Goal: Information Seeking & Learning: Learn about a topic

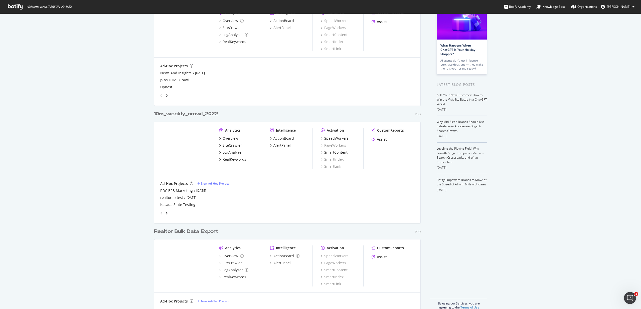
scroll to position [44, 0]
click at [175, 112] on div "10m_weekly_crawl_2022" at bounding box center [186, 114] width 64 height 7
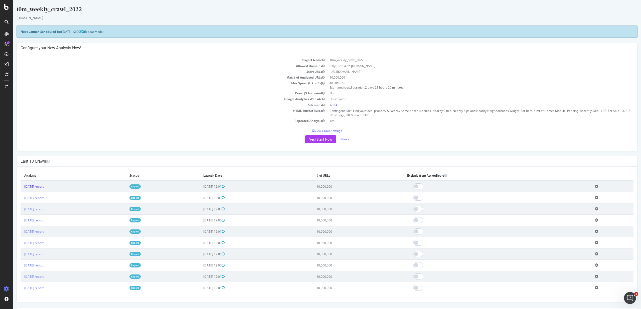
click at [41, 187] on link "2025 Aug. 19th report" at bounding box center [33, 186] width 19 height 4
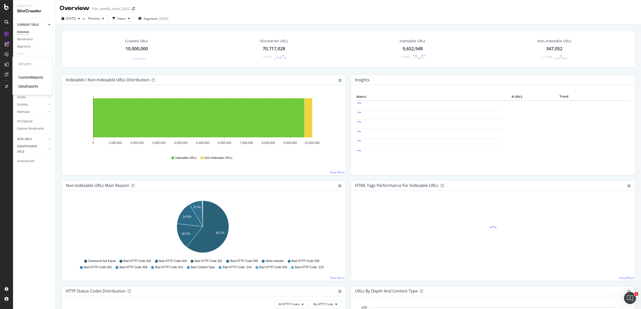
click at [32, 79] on div "CustomReports" at bounding box center [31, 77] width 25 height 5
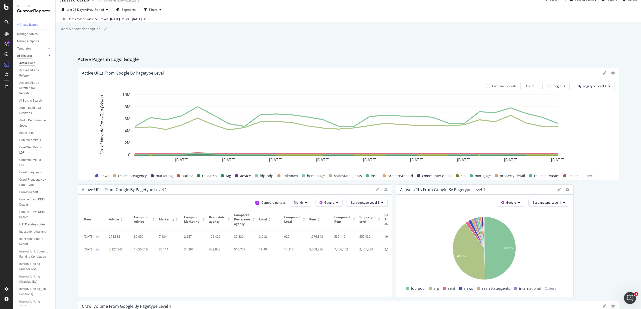
click at [28, 57] on div "All Reports" at bounding box center [24, 55] width 15 height 5
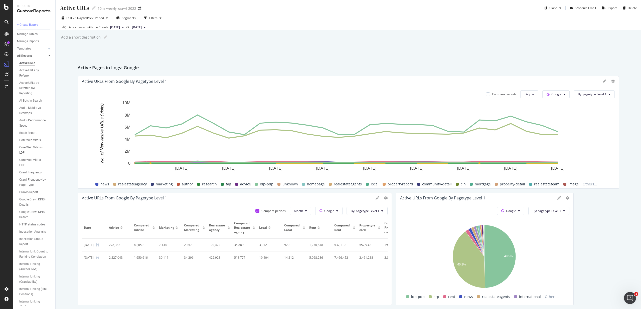
click at [50, 56] on icon at bounding box center [49, 56] width 2 height 3
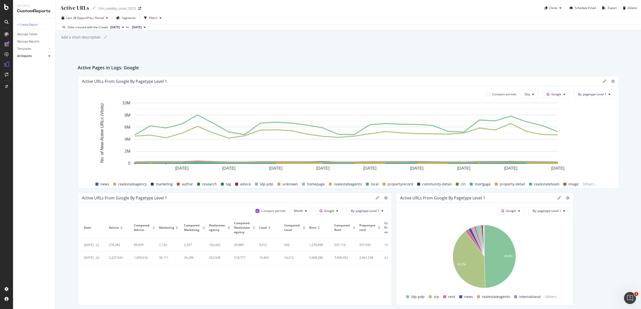
click at [50, 56] on icon at bounding box center [49, 56] width 2 height 3
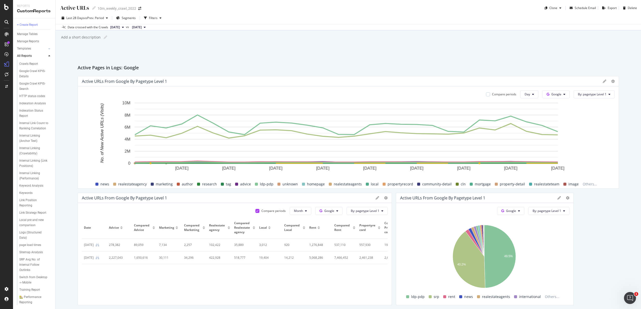
scroll to position [155, 0]
click at [4, 7] on div at bounding box center [7, 7] width 12 height 6
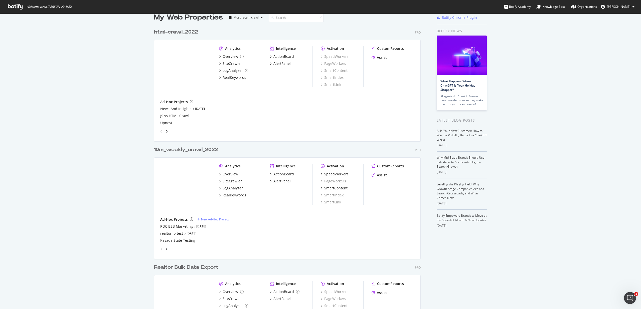
scroll to position [53, 0]
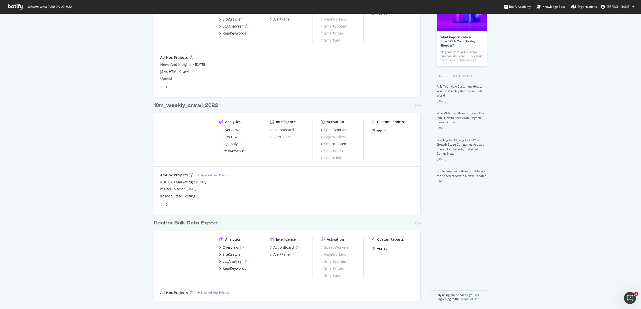
click at [188, 223] on div "Realtor Bulk Data Export" at bounding box center [186, 222] width 64 height 7
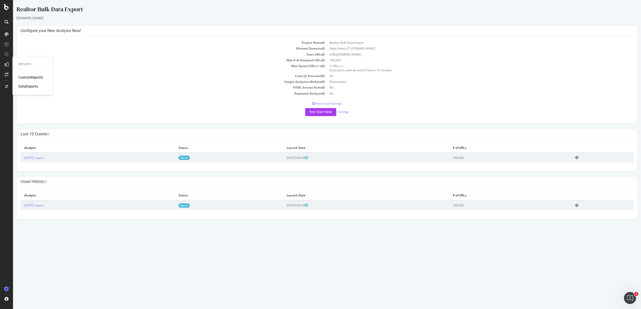
click at [32, 78] on div "CustomReports" at bounding box center [31, 77] width 25 height 5
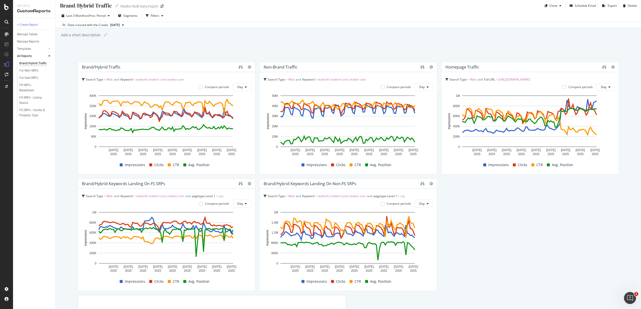
scroll to position [25, 0]
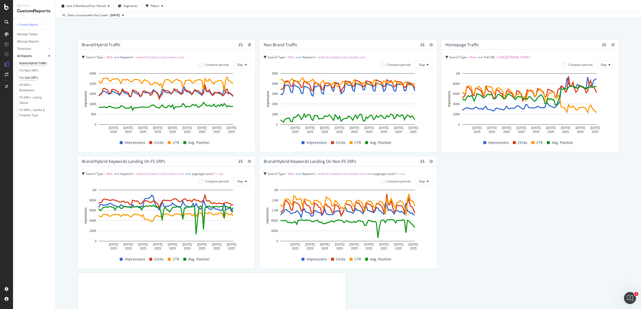
click at [33, 78] on div "For Sale SRPs" at bounding box center [28, 77] width 19 height 5
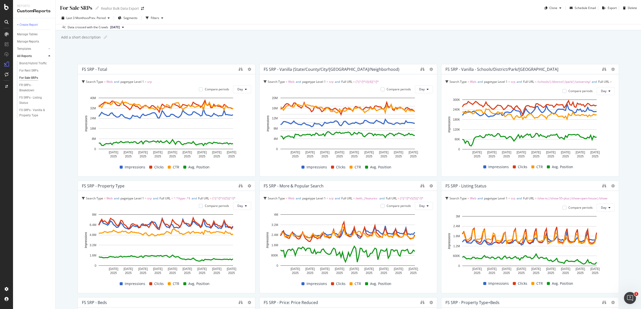
click at [374, 70] on div "FS SRP - Vanilla (State/County/City/[GEOGRAPHIC_DATA]/Neighborhood)" at bounding box center [340, 69] width 154 height 5
click at [432, 69] on div at bounding box center [434, 120] width 5 height 113
click at [429, 69] on icon at bounding box center [431, 70] width 4 height 4
click at [392, 66] on div "FS SRP - Vanilla (State/County/City/[GEOGRAPHIC_DATA]/Neighborhood)" at bounding box center [347, 69] width 177 height 10
click at [420, 68] on icon "binoculars" at bounding box center [422, 69] width 4 height 4
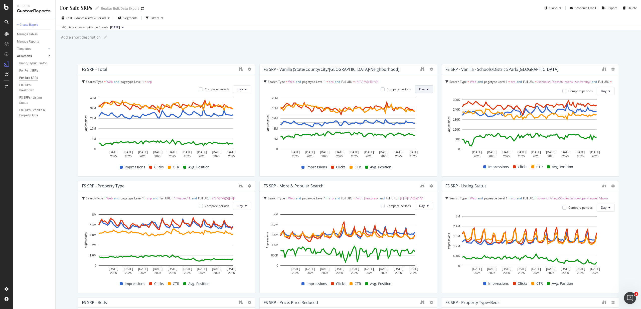
click at [427, 87] on button "Day" at bounding box center [424, 89] width 18 height 8
click at [426, 88] on icon at bounding box center [427, 89] width 2 height 3
click at [120, 27] on span "[DATE]" at bounding box center [115, 27] width 10 height 5
click at [213, 43] on div "For Sale SRPs For Sale SRPs Realtor Bulk Data Export Clone Schedule Email Expor…" at bounding box center [348, 154] width 585 height 309
click at [244, 87] on button "Day" at bounding box center [242, 89] width 18 height 8
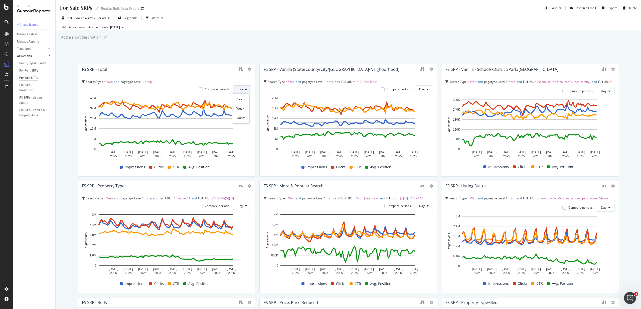
click at [244, 87] on button "Day" at bounding box center [242, 89] width 18 height 8
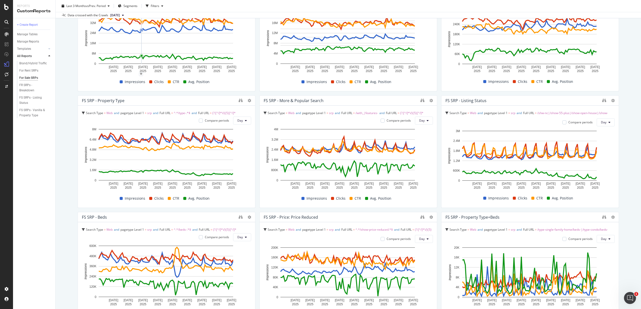
scroll to position [90, 0]
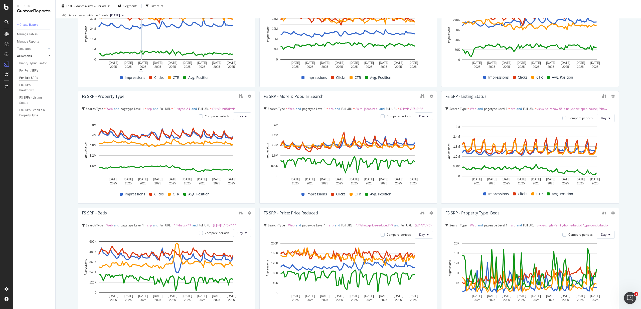
click at [183, 109] on span "^.*/type-.*$" at bounding box center [182, 109] width 17 height 4
click at [69, 93] on div "For Sale SRPs For Sale SRPs Realtor Bulk Data Export Clone Schedule Email Expor…" at bounding box center [348, 154] width 585 height 309
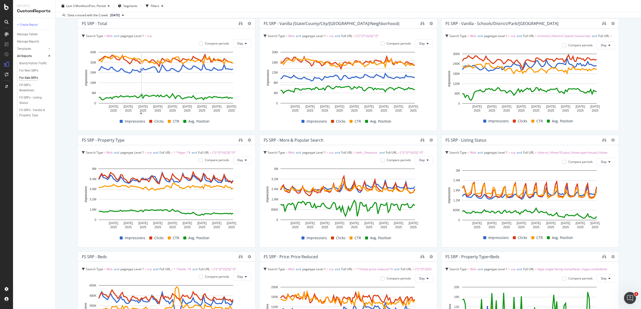
scroll to position [0, 0]
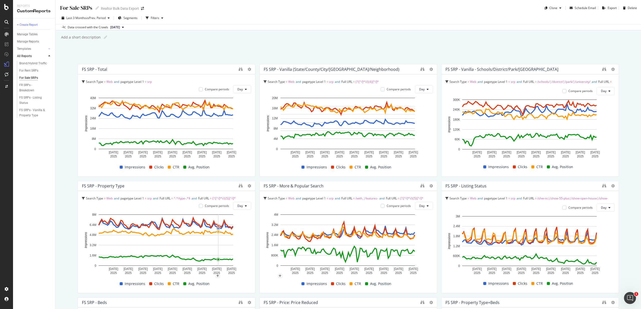
click at [120, 28] on span "[DATE]" at bounding box center [115, 27] width 10 height 5
click at [284, 51] on div "For Sale SRPs For Sale SRPs Realtor Bulk Data Export Clone Schedule Email Expor…" at bounding box center [348, 154] width 585 height 309
click at [248, 92] on div "FS SRP - Total Search Type = Web and pagetype Level 1 = srp Compare periods Day…" at bounding box center [167, 120] width 178 height 113
click at [245, 90] on icon at bounding box center [246, 89] width 2 height 3
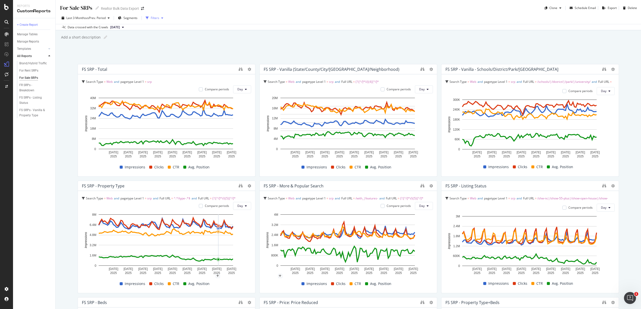
click at [159, 17] on div "Filters" at bounding box center [155, 18] width 9 height 4
click at [163, 18] on icon "button" at bounding box center [162, 18] width 2 height 3
click at [66, 78] on div "For Sale SRPs For Sale SRPs Realtor Bulk Data Export Clone Schedule Email Expor…" at bounding box center [348, 154] width 585 height 309
click at [67, 100] on div "For Sale SRPs For Sale SRPs Realtor Bulk Data Export Clone Schedule Email Expor…" at bounding box center [348, 154] width 585 height 309
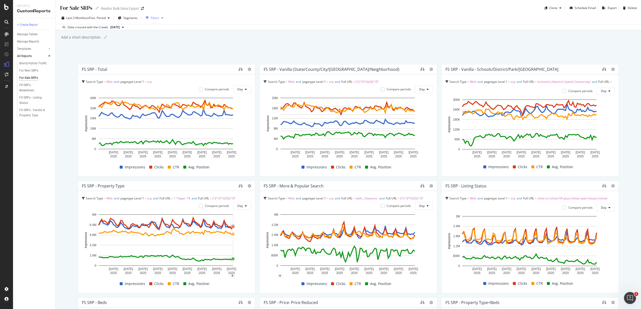
scroll to position [92, 0]
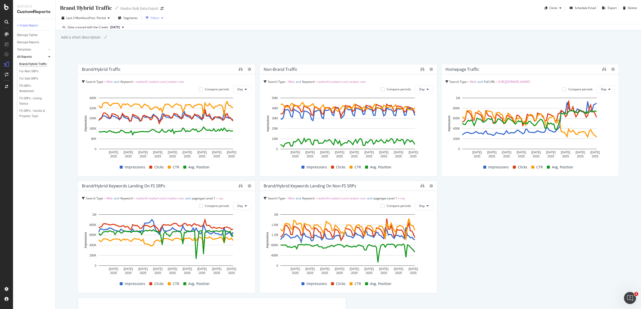
click at [156, 18] on div "Filters" at bounding box center [155, 18] width 9 height 4
click at [130, 18] on span "Segments" at bounding box center [130, 18] width 14 height 4
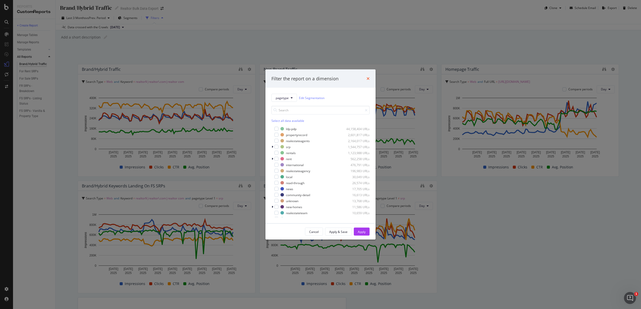
click at [369, 79] on icon "times" at bounding box center [367, 79] width 3 height 4
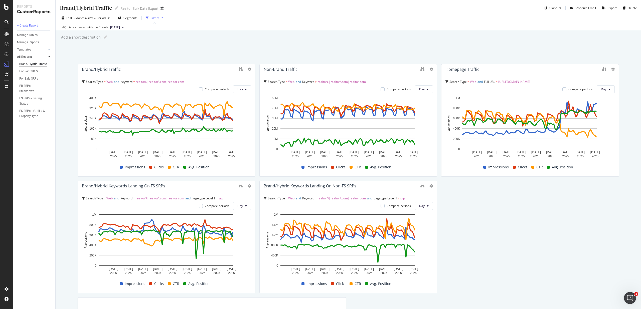
click at [71, 83] on div "Brand/Hybrid Traffic Brand/Hybrid Traffic Realtor Bulk Data Export Clone Schedu…" at bounding box center [348, 154] width 585 height 309
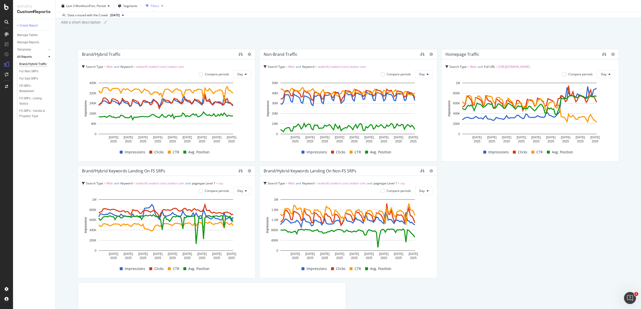
scroll to position [23, 0]
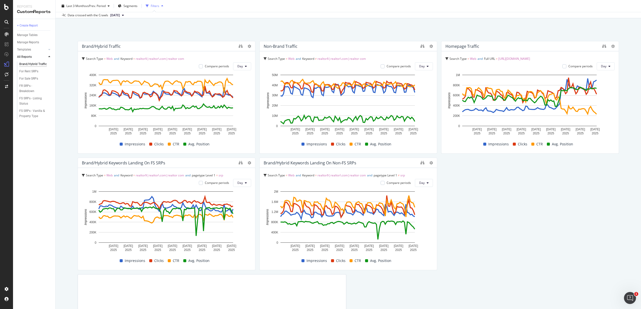
click at [170, 29] on div "Brand/Hybrid Traffic Brand/Hybrid Traffic Realtor Bulk Data Export Clone Schedu…" at bounding box center [348, 154] width 585 height 309
click at [91, 7] on span "vs Prev. Period" at bounding box center [96, 6] width 20 height 4
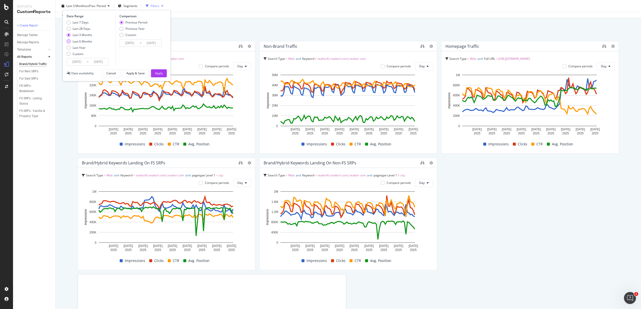
click at [68, 40] on div "Last 6 Months" at bounding box center [69, 41] width 4 height 4
type input "2025/02/24"
type input "2024/08/26"
type input "2025/02/23"
click at [159, 73] on div "Apply" at bounding box center [159, 73] width 8 height 4
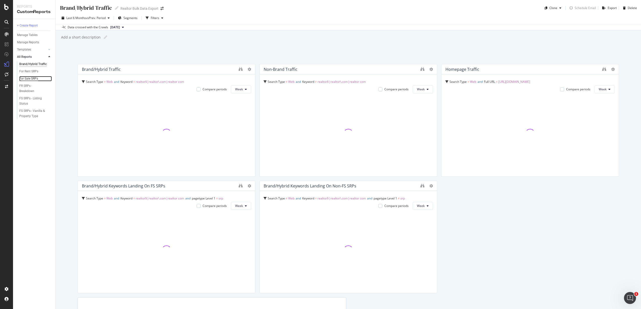
click at [31, 78] on div "For Sale SRPs" at bounding box center [28, 78] width 19 height 5
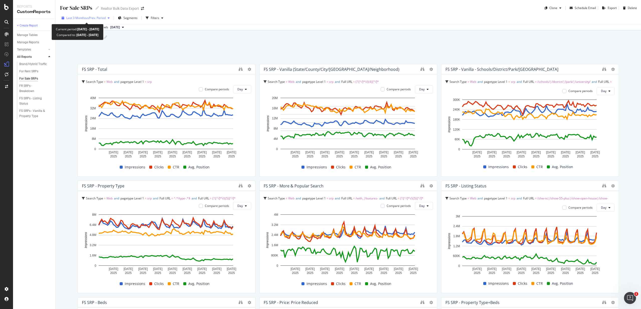
click at [76, 19] on span "Last 3 Months" at bounding box center [76, 18] width 20 height 4
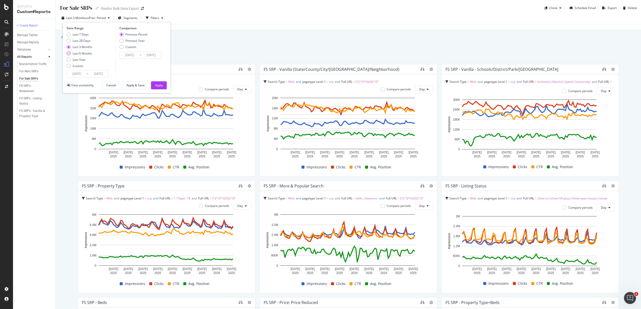
click at [81, 54] on div "Last 6 Months" at bounding box center [83, 53] width 20 height 4
type input "2025/02/24"
type input "2024/08/26"
type input "2025/02/23"
click at [160, 86] on div "Apply" at bounding box center [159, 85] width 8 height 4
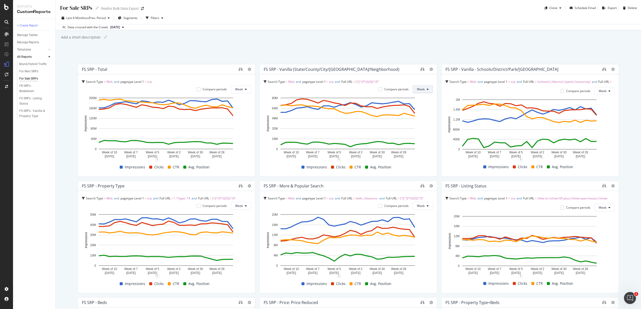
click at [428, 89] on button "Week" at bounding box center [422, 89] width 20 height 8
click at [327, 54] on div "For Sale SRPs For Sale SRPs Realtor Bulk Data Export Clone Schedule Email Expor…" at bounding box center [348, 154] width 585 height 309
click at [64, 124] on div "For Sale SRPs For Sale SRPs Realtor Bulk Data Export Clone Schedule Email Expor…" at bounding box center [348, 154] width 585 height 309
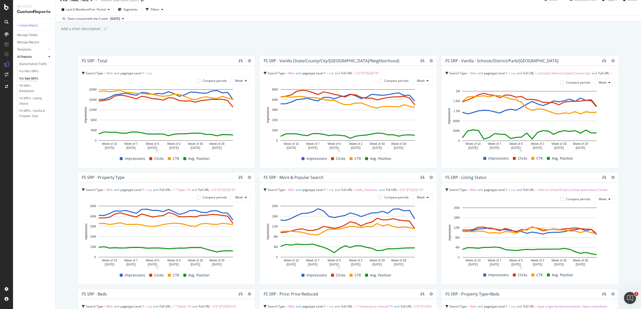
scroll to position [15, 0]
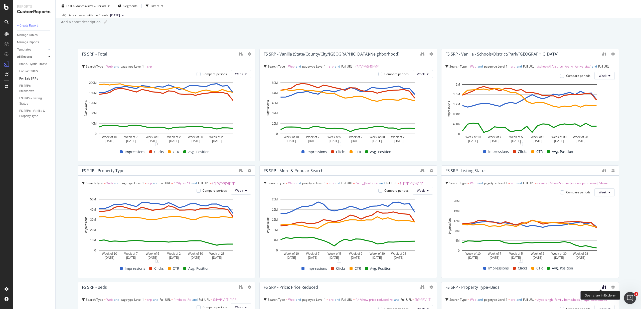
click at [602, 285] on div at bounding box center [604, 287] width 4 height 5
click at [367, 53] on div "FS SRP - Vanilla (State/County/City/[GEOGRAPHIC_DATA]/Neighborhood)" at bounding box center [331, 54] width 136 height 5
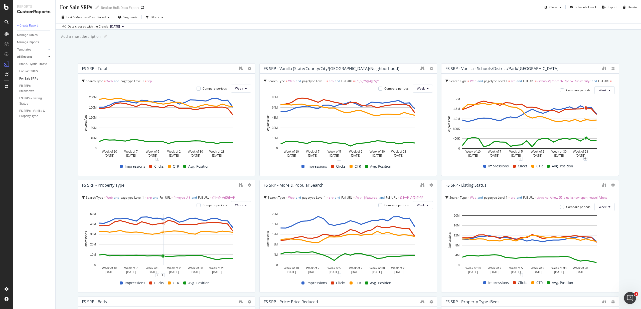
scroll to position [0, 0]
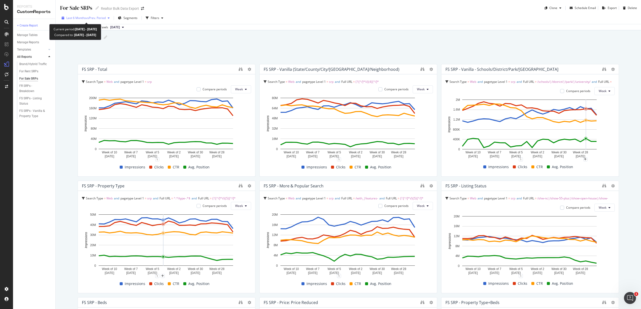
click at [102, 18] on span "vs Prev. Period" at bounding box center [96, 18] width 20 height 4
click at [127, 15] on div "Segments" at bounding box center [128, 18] width 20 height 8
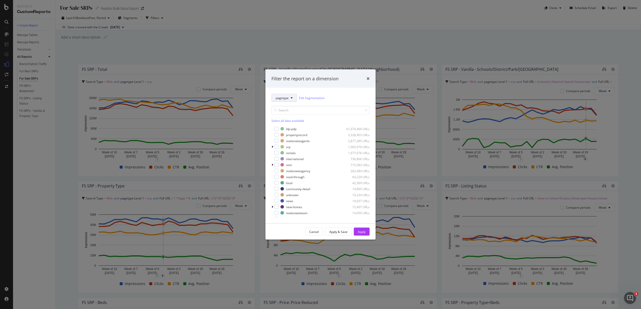
click at [290, 96] on button "pagetype" at bounding box center [284, 98] width 26 height 8
click at [286, 107] on span "SEGMENTS" at bounding box center [285, 106] width 26 height 8
click at [310, 99] on link "Edit Segmentation" at bounding box center [312, 97] width 26 height 5
click at [370, 80] on div "Filter the report on a dimension" at bounding box center [320, 78] width 110 height 19
click at [369, 79] on icon "times" at bounding box center [367, 79] width 3 height 4
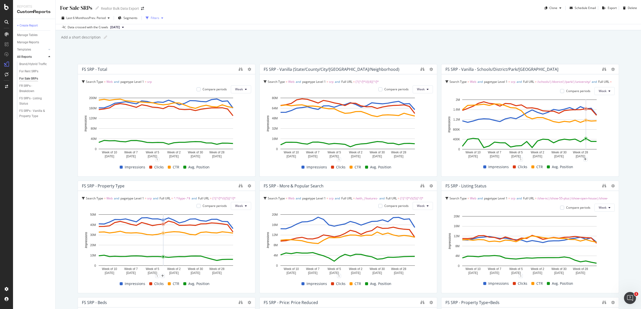
click at [155, 19] on div "Filters" at bounding box center [155, 18] width 9 height 4
click at [159, 18] on div "Filters" at bounding box center [155, 18] width 9 height 4
click at [25, 85] on div "FR SRPs - Breakdown" at bounding box center [33, 88] width 28 height 11
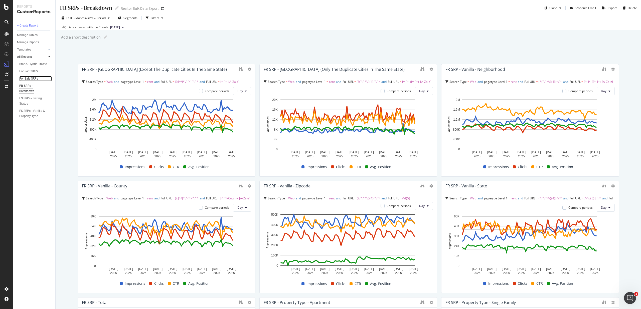
click at [25, 79] on div "For Sale SRPs" at bounding box center [28, 78] width 19 height 5
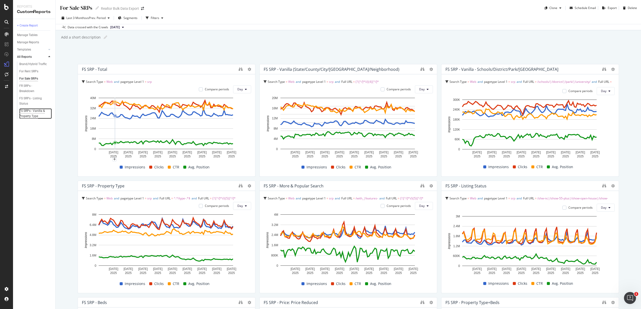
click at [30, 111] on div "FS SRPs - Vanilla & Property Type" at bounding box center [33, 113] width 29 height 11
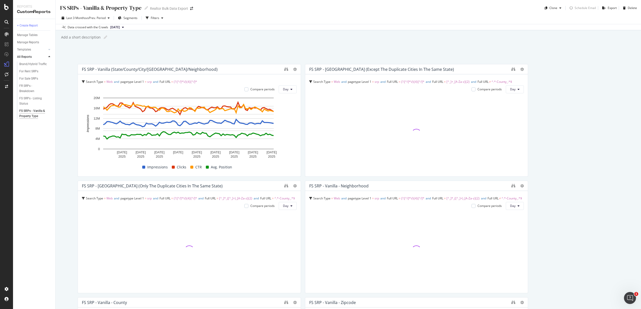
click at [136, 69] on div "FS SRP - Vanilla (State/County/City/[GEOGRAPHIC_DATA]/Neighborhood)" at bounding box center [150, 69] width 136 height 5
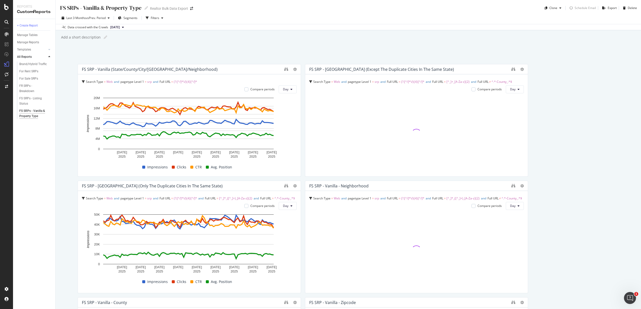
click at [71, 116] on div "FS SRPs - Vanilla & Property Type FS SRPs - Vanilla & Property Type Realtor Bul…" at bounding box center [348, 154] width 585 height 309
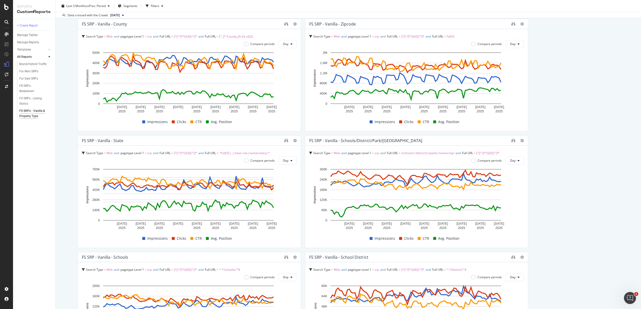
scroll to position [379, 0]
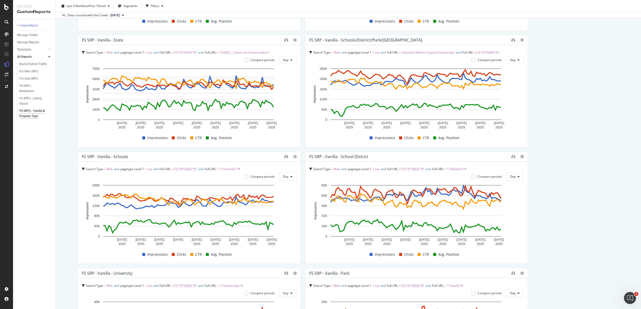
click at [66, 179] on div "FS SRPs - Vanilla & Property Type FS SRPs - Vanilla & Property Type Realtor Bul…" at bounding box center [348, 154] width 585 height 309
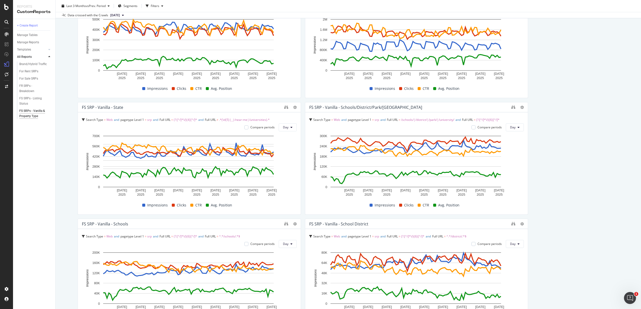
scroll to position [309, 0]
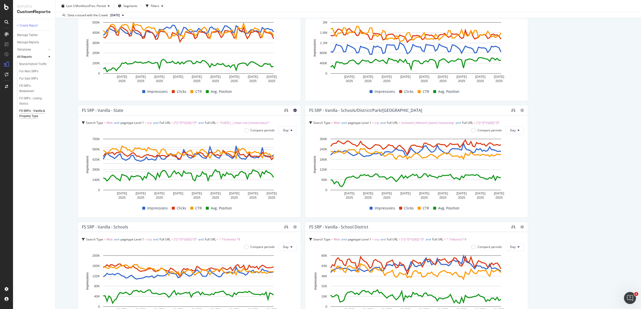
click at [293, 109] on icon at bounding box center [295, 111] width 4 height 4
click at [164, 112] on div "FS SRP - Vanilla - State" at bounding box center [182, 110] width 200 height 5
click at [257, 130] on div "Compare periods" at bounding box center [262, 130] width 24 height 4
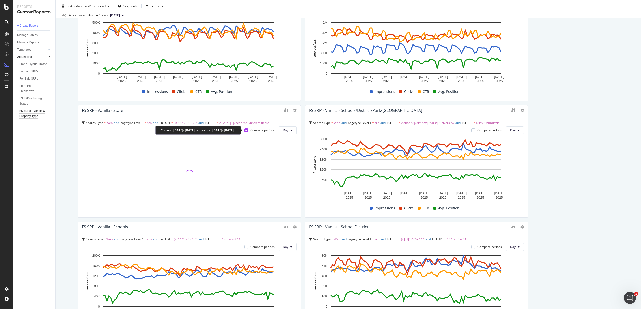
click at [246, 129] on icon at bounding box center [246, 130] width 2 height 3
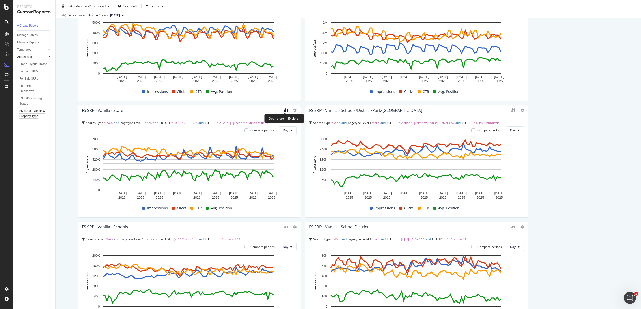
click at [285, 110] on icon "binoculars" at bounding box center [286, 110] width 4 height 4
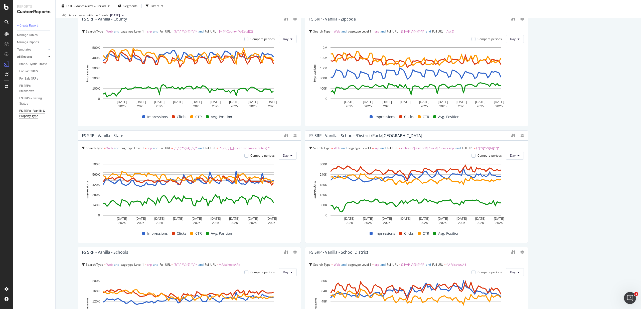
scroll to position [219, 0]
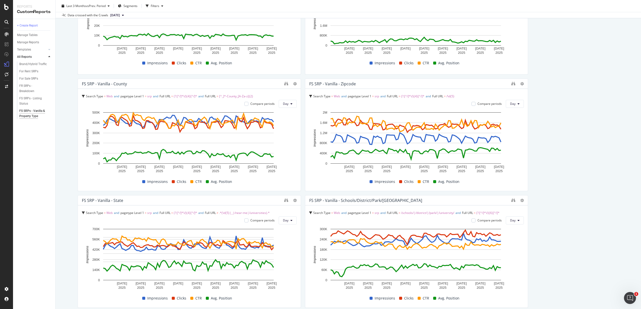
click at [61, 182] on div "FS SRPs - Vanilla & Property Type FS SRPs - Vanilla & Property Type Realtor Bul…" at bounding box center [348, 154] width 585 height 309
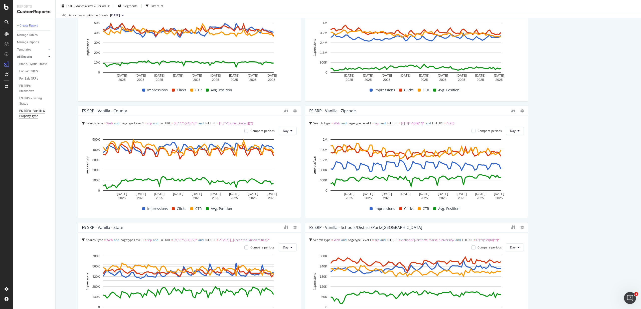
scroll to position [198, 0]
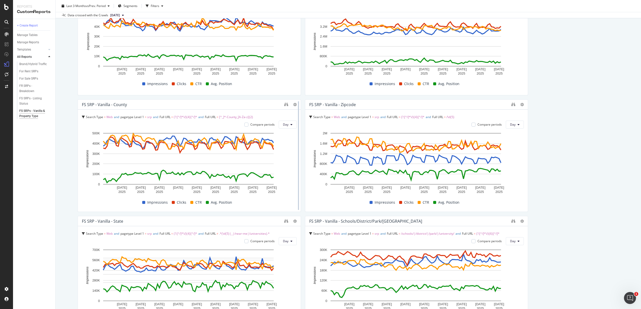
click at [299, 127] on div at bounding box center [298, 155] width 5 height 113
click at [285, 126] on span "Day" at bounding box center [286, 124] width 6 height 4
click at [289, 145] on span "Week" at bounding box center [285, 144] width 9 height 5
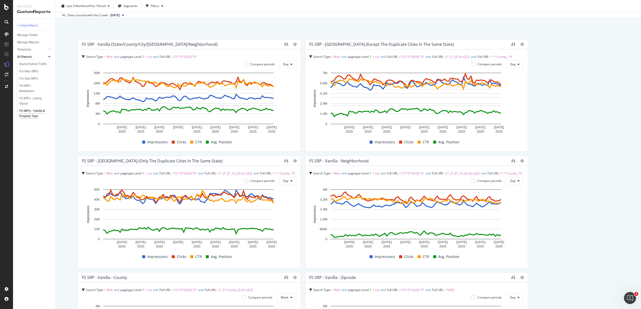
scroll to position [0, 0]
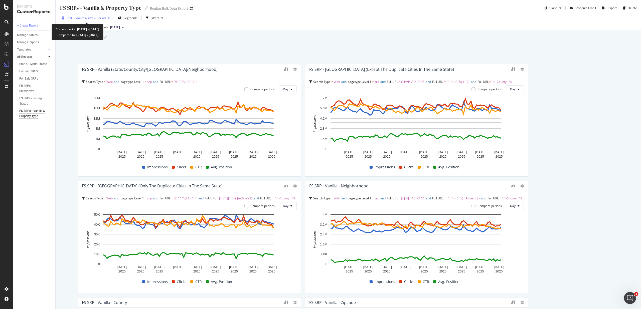
click at [87, 19] on span "vs Prev. Period" at bounding box center [96, 18] width 20 height 4
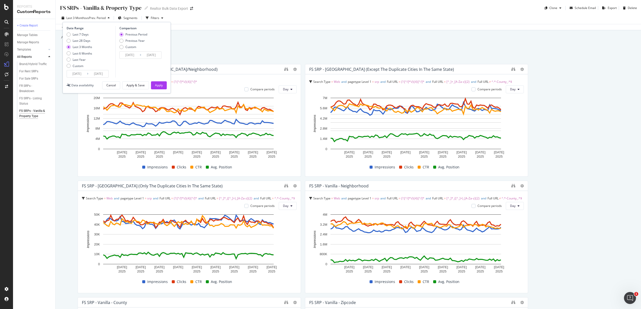
click at [61, 185] on div "FS SRPs - Vanilla & Property Type FS SRPs - Vanilla & Property Type Realtor Bul…" at bounding box center [348, 154] width 585 height 309
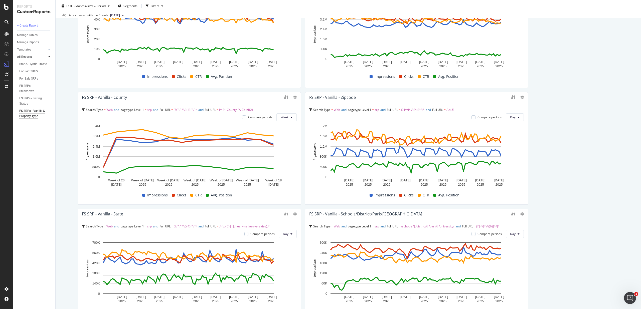
scroll to position [208, 0]
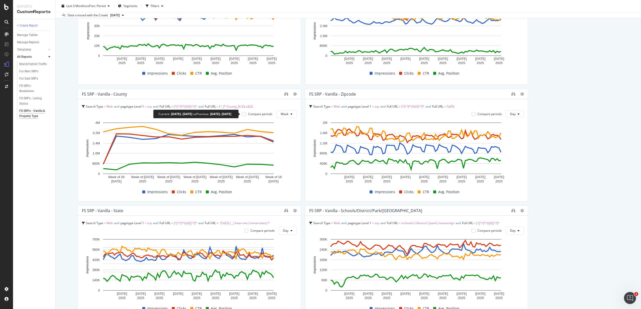
click at [260, 115] on div "Compare periods" at bounding box center [260, 114] width 24 height 4
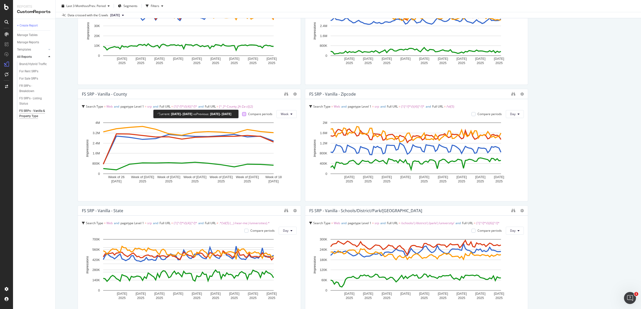
click at [242, 115] on div at bounding box center [244, 114] width 4 height 4
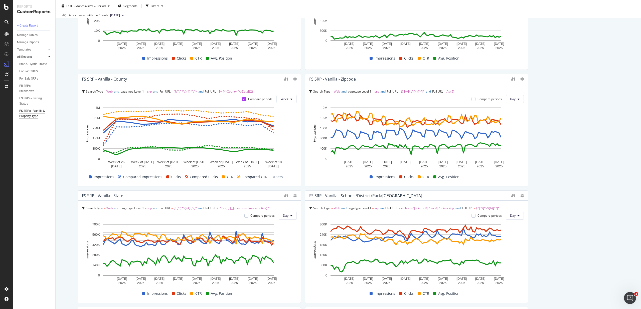
scroll to position [229, 0]
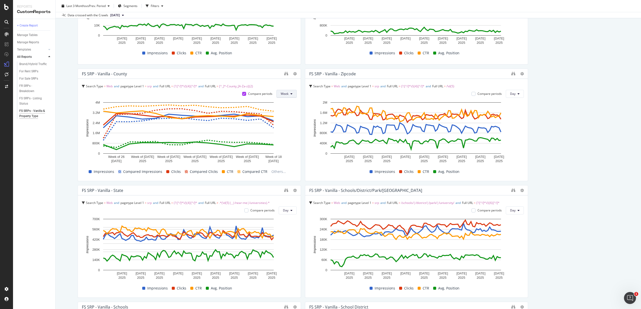
click at [286, 94] on span "Week" at bounding box center [285, 94] width 8 height 4
click at [287, 93] on button "Week" at bounding box center [286, 94] width 20 height 8
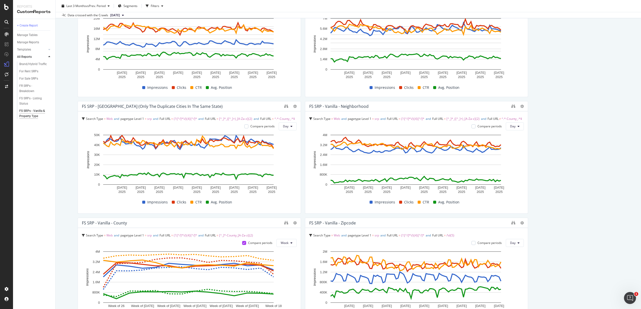
scroll to position [0, 0]
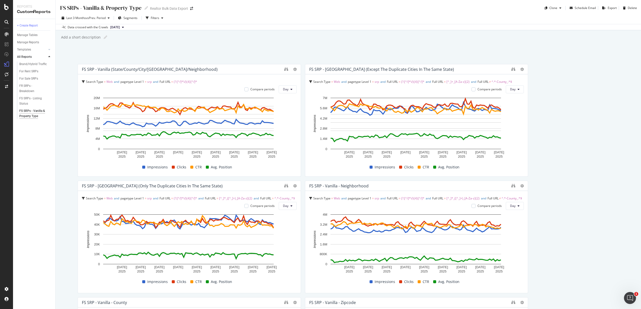
click at [118, 25] on span "[DATE]" at bounding box center [115, 27] width 10 height 5
click at [101, 19] on span "vs Prev. Period" at bounding box center [96, 18] width 20 height 4
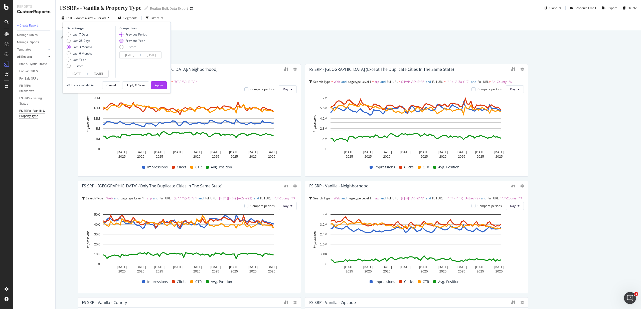
click at [138, 39] on div "Previous Year" at bounding box center [134, 41] width 19 height 4
type input "2024/05/25"
type input "2024/08/24"
click at [165, 84] on button "Apply" at bounding box center [159, 85] width 16 height 8
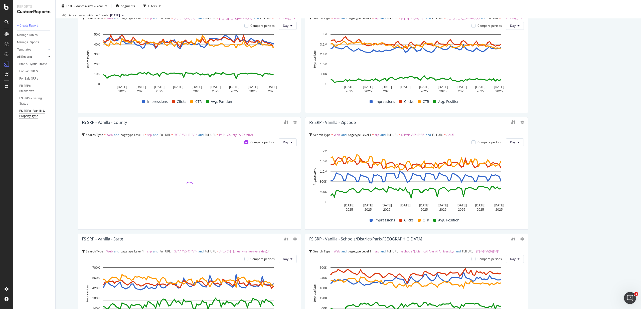
scroll to position [197, 0]
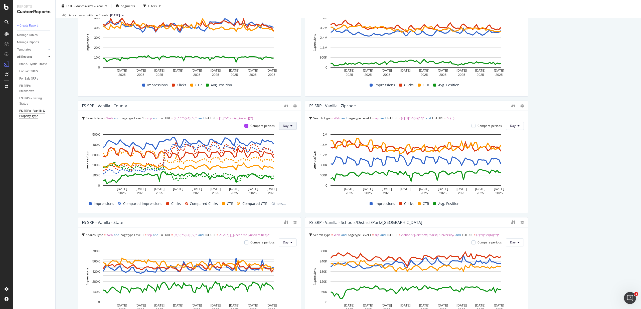
click at [283, 126] on span "Day" at bounding box center [286, 126] width 6 height 4
click at [56, 193] on div "FS SRPs - Vanilla & Property Type FS SRPs - Vanilla & Property Type Realtor Bul…" at bounding box center [348, 154] width 585 height 309
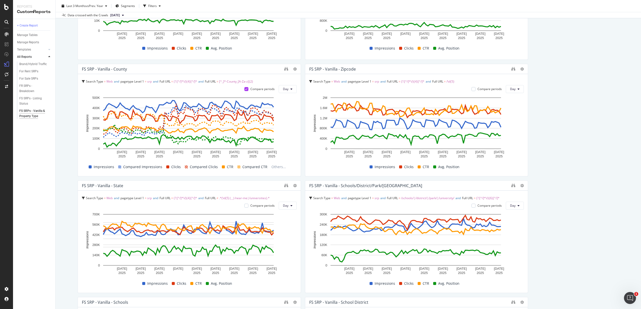
scroll to position [233, 0]
click at [290, 90] on icon at bounding box center [291, 89] width 2 height 3
click at [287, 107] on span "Week" at bounding box center [285, 109] width 9 height 5
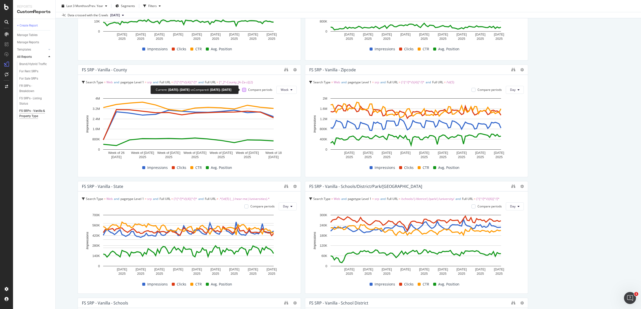
click at [243, 90] on div at bounding box center [244, 90] width 4 height 4
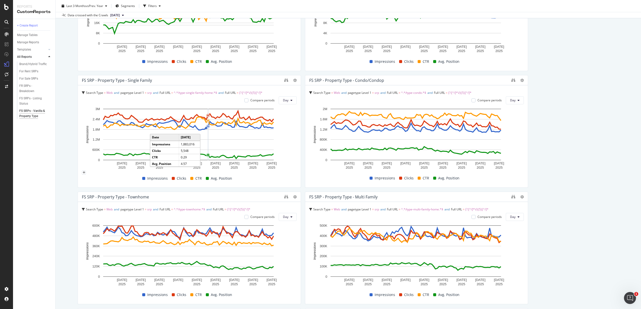
scroll to position [691, 0]
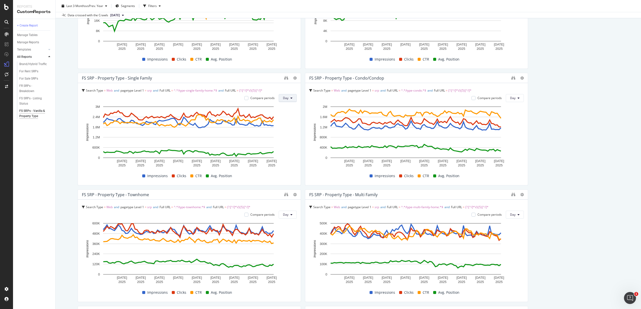
click at [287, 100] on button "Day" at bounding box center [288, 98] width 18 height 8
click at [287, 117] on span "Week" at bounding box center [285, 117] width 9 height 5
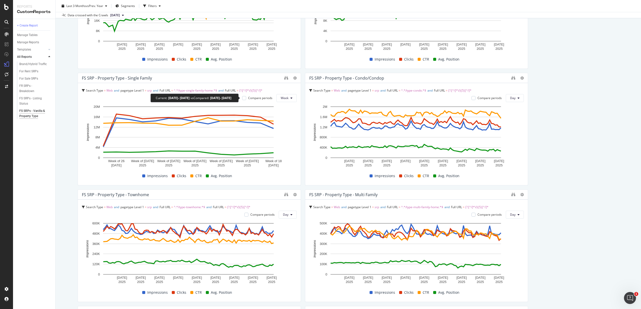
click at [259, 99] on div "Compare periods" at bounding box center [260, 98] width 24 height 4
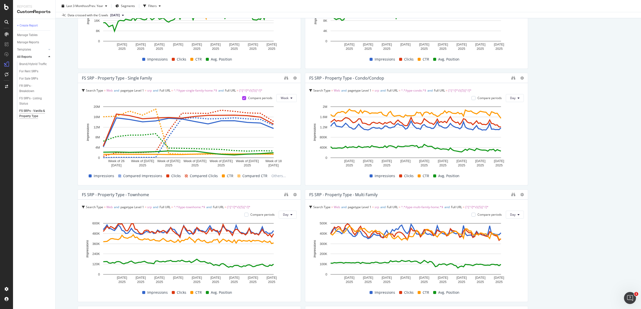
click at [109, 90] on span "Web" at bounding box center [109, 90] width 6 height 4
click at [70, 109] on div "FS SRPs - Vanilla & Property Type FS SRPs - Vanilla & Property Type Realtor Bul…" at bounding box center [348, 154] width 585 height 309
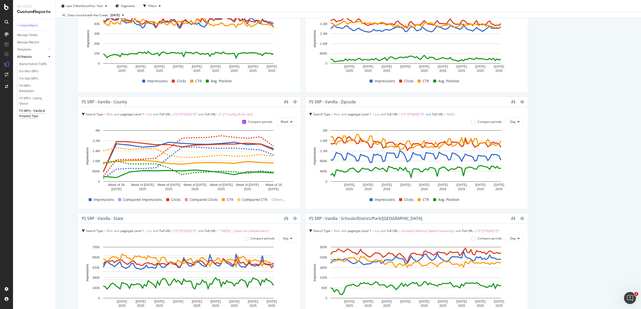
scroll to position [0, 0]
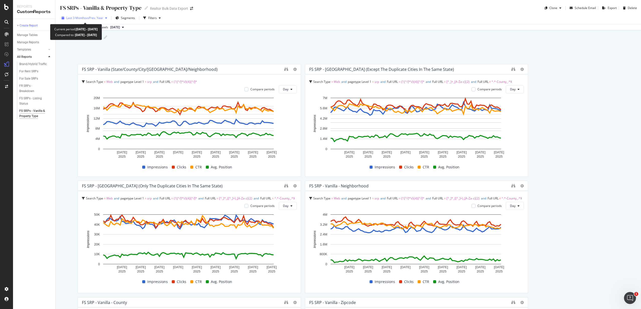
click at [93, 18] on span "vs Prev. Year" at bounding box center [94, 18] width 17 height 4
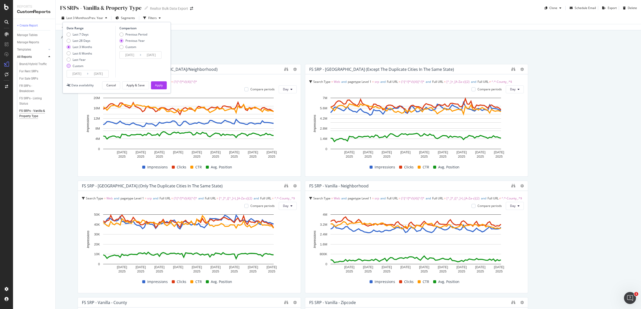
click at [69, 67] on div "Custom" at bounding box center [69, 66] width 4 height 4
type input "2025/07/27"
type input "2024/07/28"
click at [75, 74] on input "2025/07/27" at bounding box center [77, 73] width 20 height 7
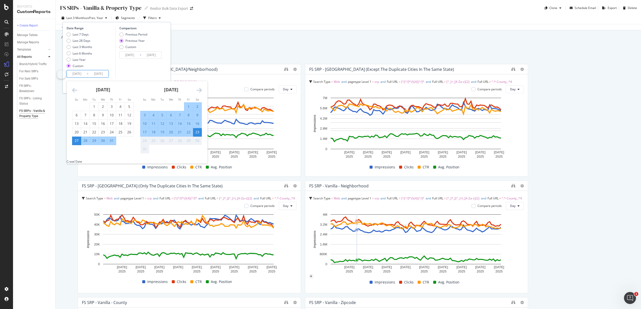
click at [72, 89] on icon "Move backward to switch to the previous month." at bounding box center [74, 90] width 5 height 6
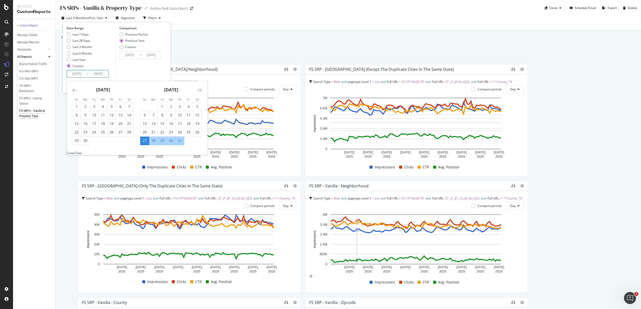
click at [72, 88] on icon "Move backward to switch to the previous month." at bounding box center [74, 90] width 5 height 6
click at [75, 89] on icon "Move backward to switch to the previous month." at bounding box center [74, 90] width 5 height 6
click at [74, 151] on div "30" at bounding box center [76, 149] width 9 height 5
type input "2025/03/30"
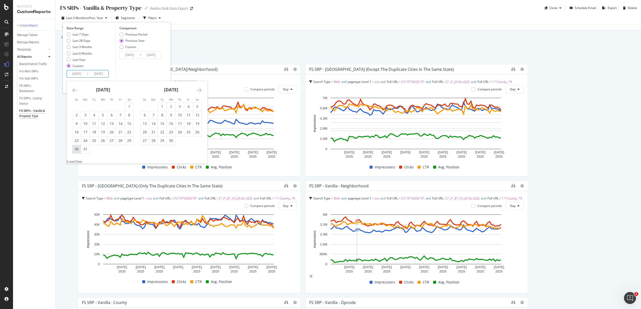
type input "2024/03/31"
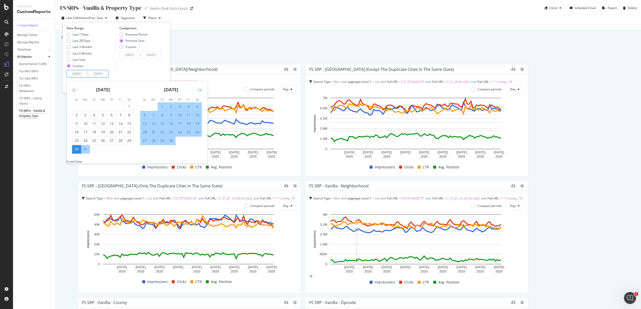
click at [200, 90] on icon "Move forward to switch to the next month." at bounding box center [198, 90] width 5 height 6
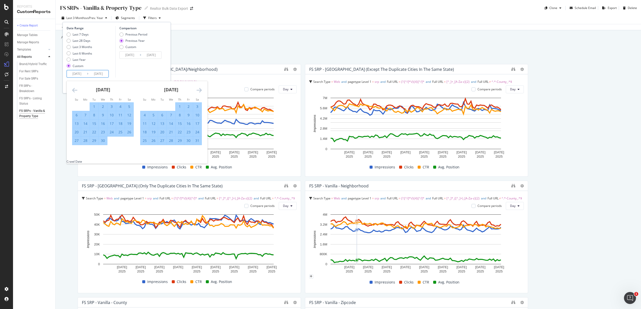
click at [200, 89] on icon "Move forward to switch to the next month." at bounding box center [198, 90] width 5 height 6
click at [197, 107] on div "5" at bounding box center [197, 106] width 9 height 5
type input "2025/07/05"
type input "2024/07/06"
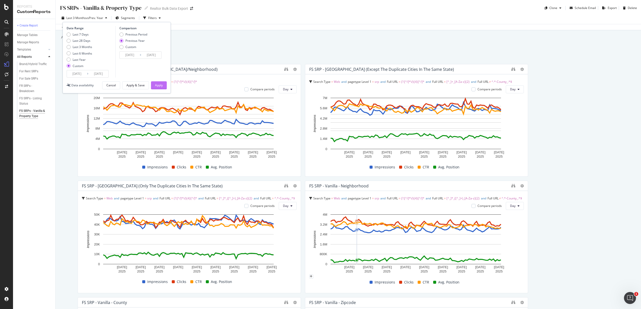
click at [162, 86] on div "Apply" at bounding box center [159, 85] width 8 height 4
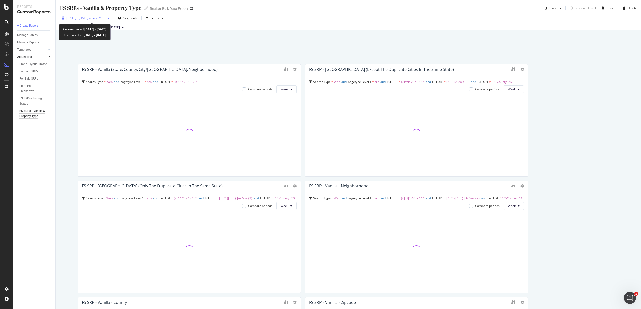
click at [83, 17] on span "[DATE] - [DATE]" at bounding box center [77, 18] width 22 height 4
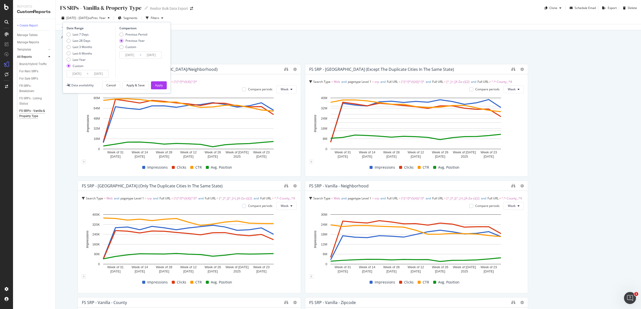
click at [84, 162] on div "1" at bounding box center [189, 161] width 215 height 4
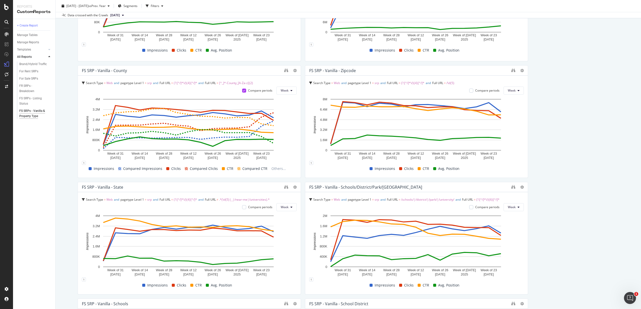
scroll to position [234, 0]
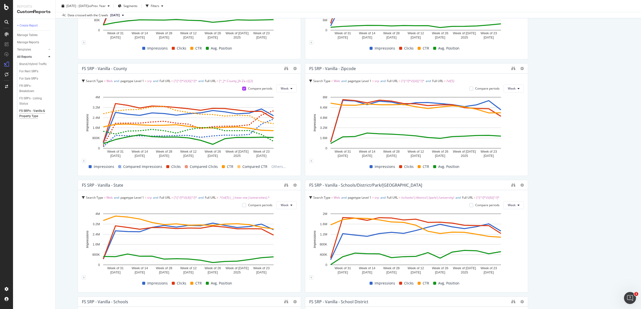
click at [63, 174] on div "FS SRPs - Vanilla & Property Type FS SRPs - Vanilla & Property Type Realtor Bul…" at bounding box center [348, 154] width 585 height 309
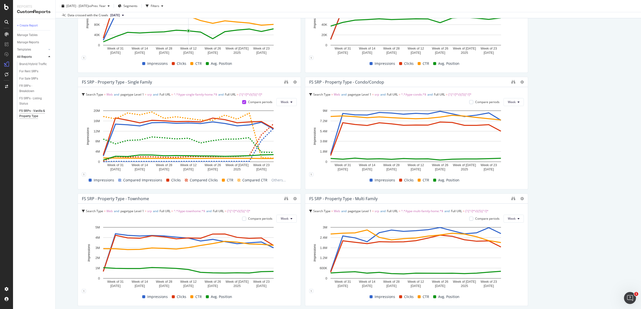
scroll to position [683, 0]
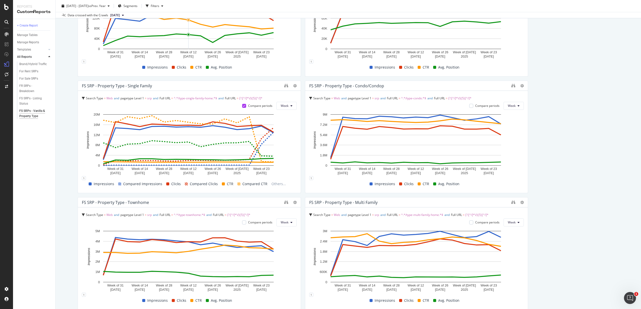
click at [71, 172] on div "FS SRPs - Vanilla & Property Type FS SRPs - Vanilla & Property Type Realtor Bul…" at bounding box center [348, 154] width 585 height 309
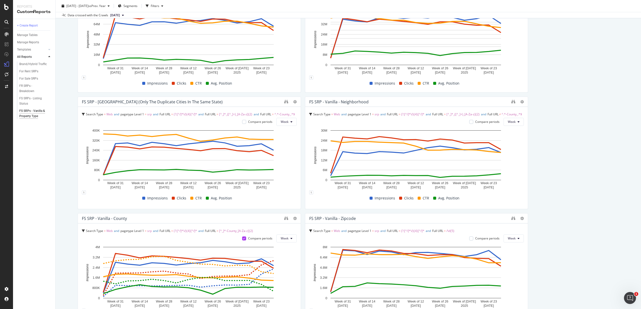
scroll to position [0, 0]
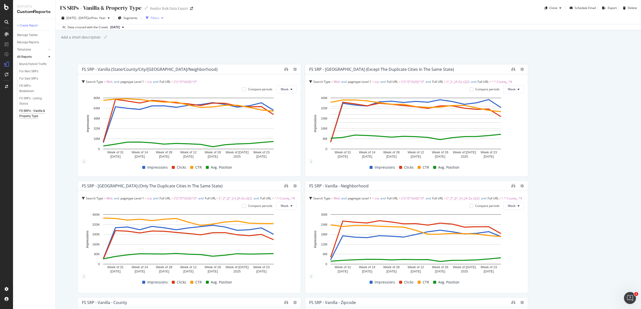
click at [159, 17] on div "Filters" at bounding box center [155, 18] width 9 height 4
click at [163, 18] on icon "button" at bounding box center [162, 18] width 2 height 3
click at [159, 18] on div "Filters" at bounding box center [155, 18] width 9 height 4
click at [149, 17] on icon "button" at bounding box center [147, 18] width 3 height 3
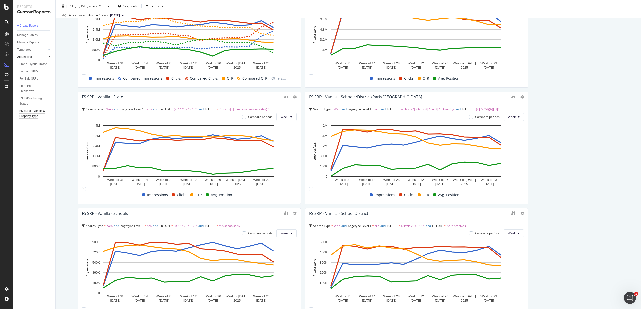
scroll to position [320, 0]
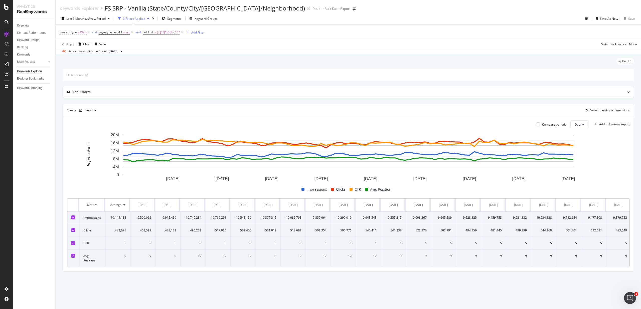
click at [136, 18] on div "3 Filters Applied" at bounding box center [134, 19] width 22 height 4
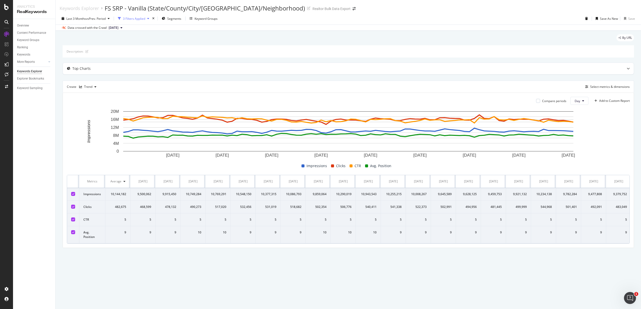
click at [136, 18] on div "3 Filters Applied" at bounding box center [134, 19] width 22 height 4
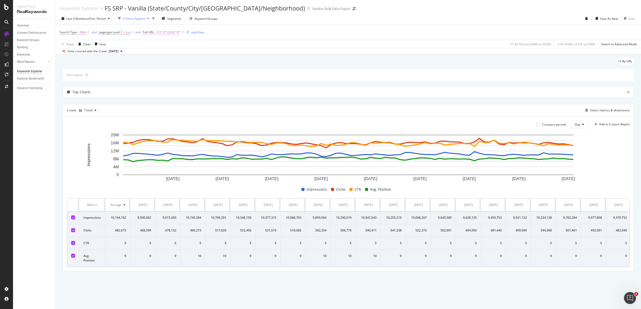
click at [167, 33] on span "(?:[^/]*\/){4}[^/]*" at bounding box center [168, 32] width 23 height 7
click at [271, 85] on div "Description: Top Charts Create Trend Select metrics & dimensions Compare period…" at bounding box center [348, 170] width 571 height 203
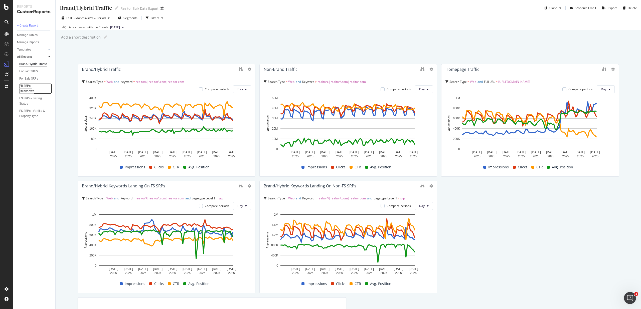
click at [30, 91] on div "FR SRPs - Breakdown" at bounding box center [33, 88] width 28 height 11
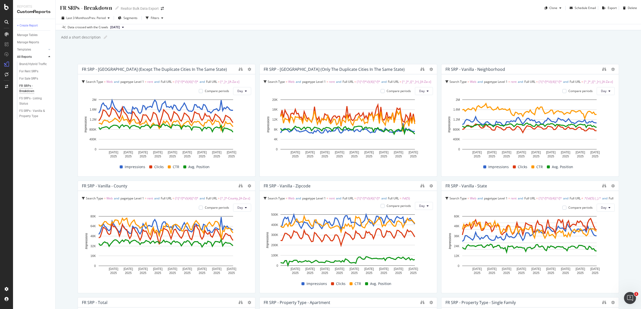
click at [25, 108] on div "FS SRPs - Vanilla & Property Type" at bounding box center [36, 113] width 38 height 12
click at [24, 110] on div "FS SRPs - Vanilla & Property Type" at bounding box center [33, 113] width 29 height 11
